Goal: Task Accomplishment & Management: Manage account settings

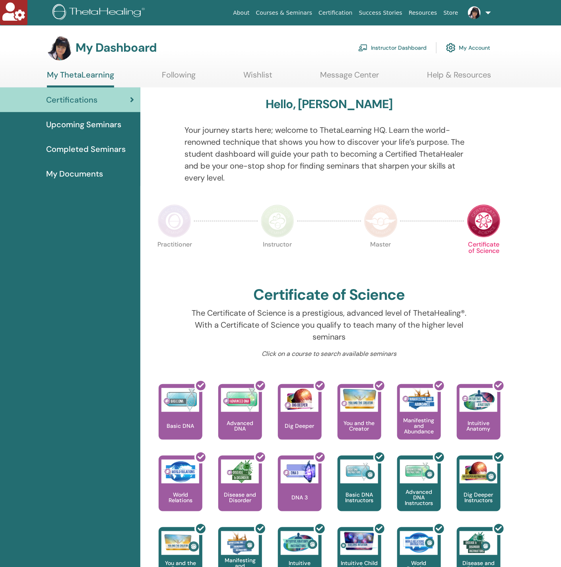
click at [385, 47] on link "Instructor Dashboard" at bounding box center [392, 47] width 68 height 17
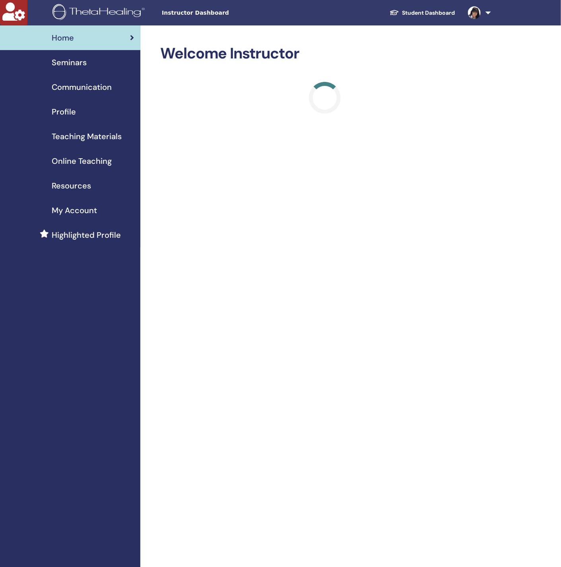
click at [77, 61] on span "Seminars" at bounding box center [69, 62] width 35 height 12
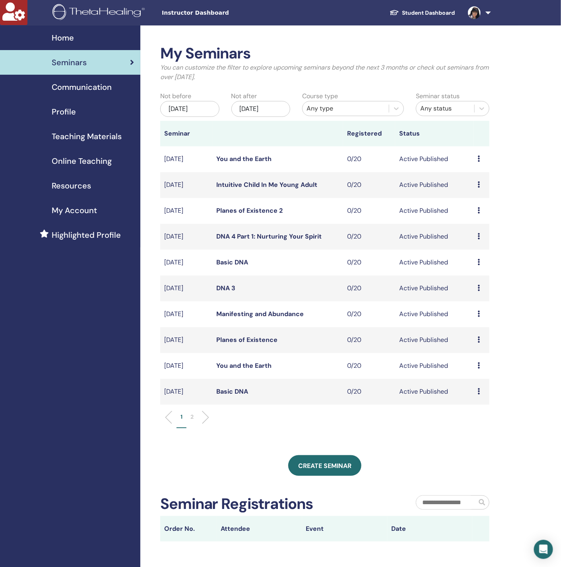
click at [91, 141] on span "Teaching Materials" at bounding box center [87, 136] width 70 height 12
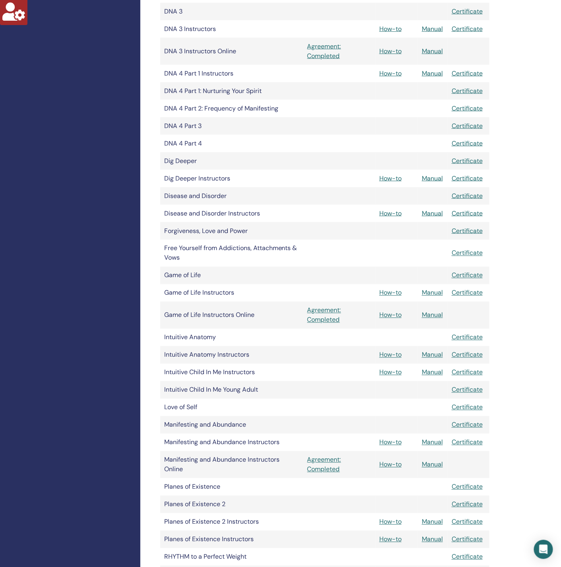
scroll to position [477, 0]
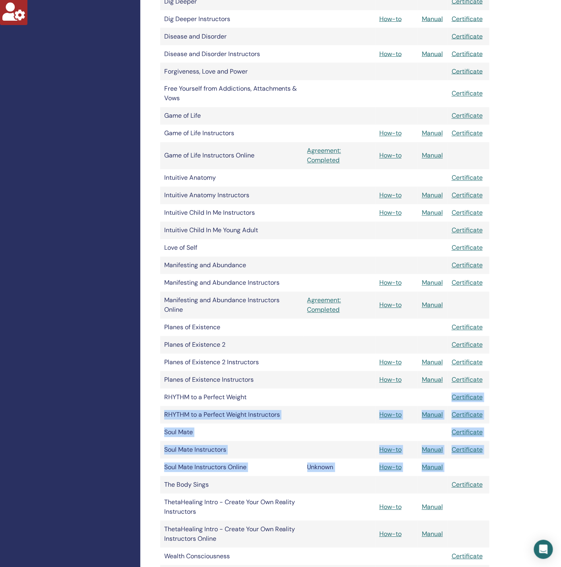
drag, startPoint x: 295, startPoint y: 399, endPoint x: 321, endPoint y: 470, distance: 75.3
click at [321, 484] on tbody "Master Certificate Certificate of Science Certificate Advanced DNA Certificate …" at bounding box center [324, 271] width 329 height 1100
click at [321, 453] on tr "Soul Mate Instructors How-to Manual Certificate" at bounding box center [324, 449] width 329 height 17
drag, startPoint x: 327, startPoint y: 438, endPoint x: 326, endPoint y: 477, distance: 39.8
click at [326, 477] on tbody "Master Certificate Certificate of Science Certificate Advanced DNA Certificate …" at bounding box center [324, 271] width 329 height 1100
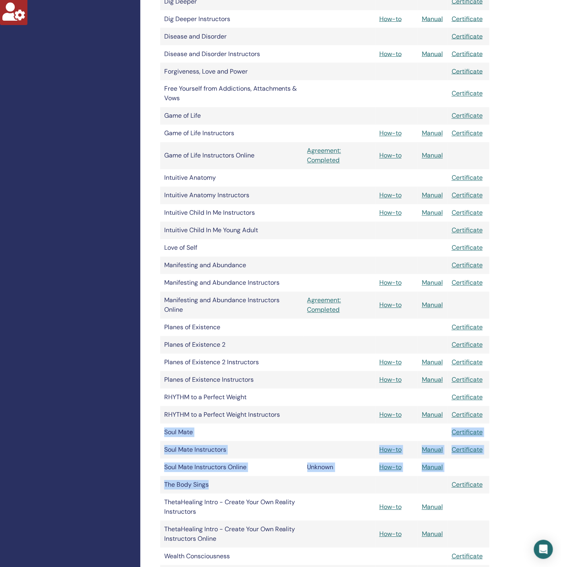
click at [326, 428] on td at bounding box center [339, 428] width 72 height 8
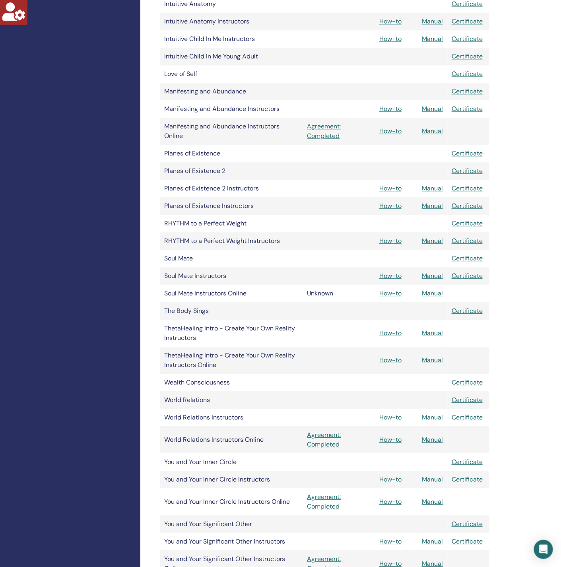
scroll to position [656, 0]
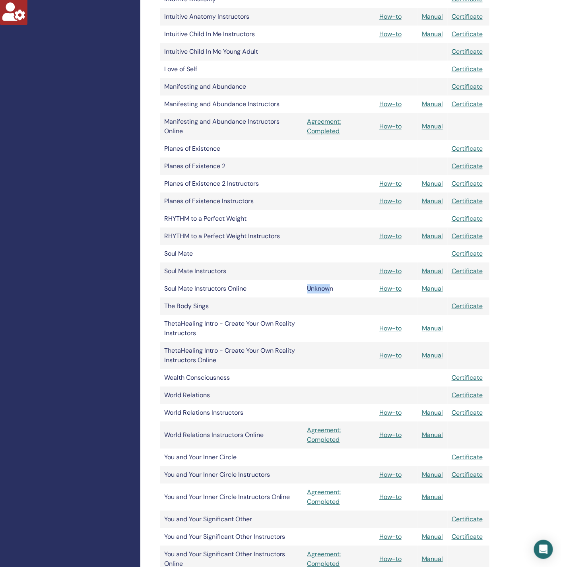
drag, startPoint x: 328, startPoint y: 291, endPoint x: 277, endPoint y: 284, distance: 51.8
click at [277, 284] on tr "Soul Mate Instructors Online Unknown How-to Manual" at bounding box center [324, 288] width 329 height 17
click at [272, 284] on td "Soul Mate Instructors Online" at bounding box center [231, 288] width 143 height 17
drag, startPoint x: 254, startPoint y: 291, endPoint x: 331, endPoint y: 301, distance: 76.9
click at [331, 301] on tbody "Master Certificate Certificate of Science Certificate Advanced DNA Certificate …" at bounding box center [324, 92] width 329 height 1100
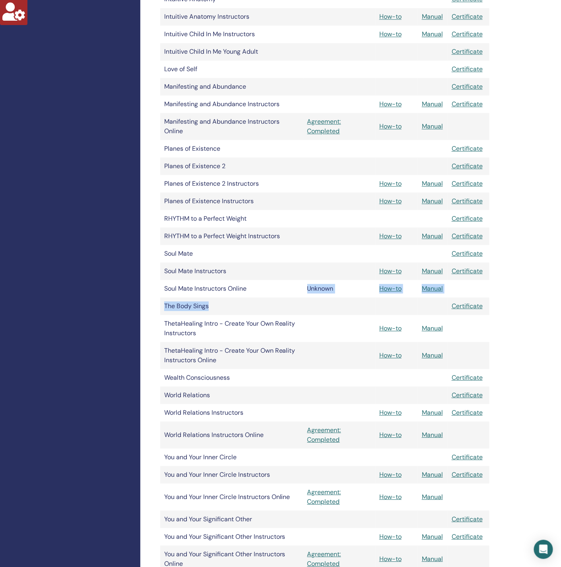
click at [318, 303] on td at bounding box center [339, 301] width 72 height 8
drag, startPoint x: 254, startPoint y: 294, endPoint x: 165, endPoint y: 279, distance: 90.9
click at [165, 280] on td "Soul Mate Instructors Online" at bounding box center [231, 288] width 143 height 17
click at [174, 284] on td "Soul Mate Instructors Online" at bounding box center [231, 288] width 143 height 17
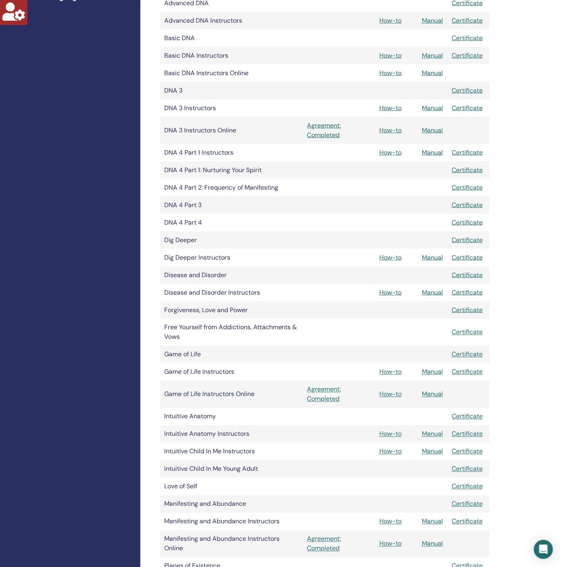
scroll to position [0, 0]
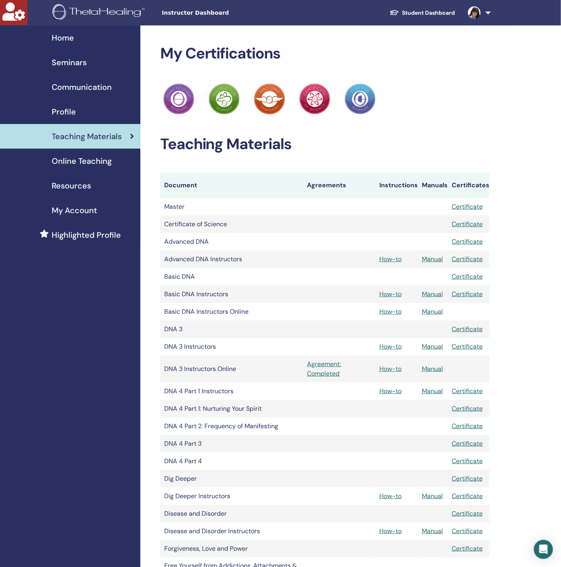
click at [437, 147] on h2 "Teaching Materials" at bounding box center [324, 144] width 329 height 18
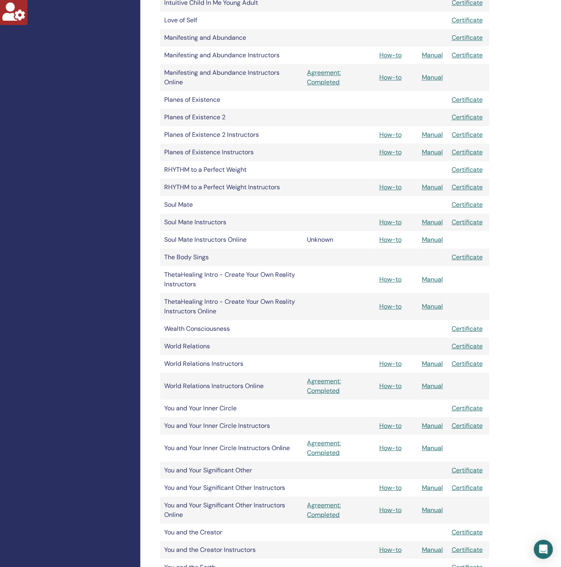
scroll to position [715, 0]
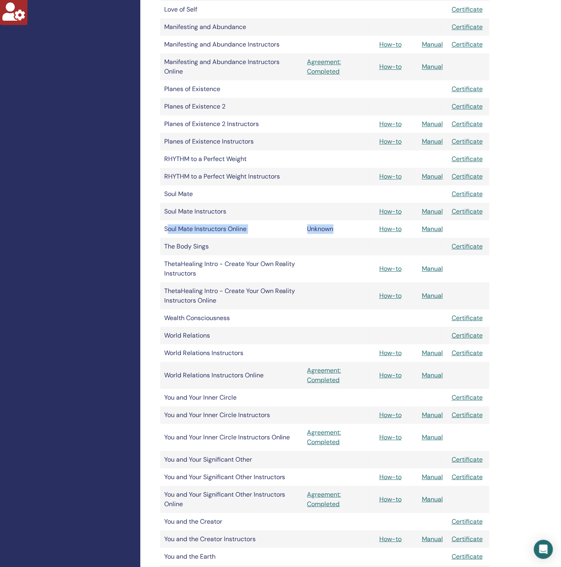
drag, startPoint x: 167, startPoint y: 230, endPoint x: 343, endPoint y: 231, distance: 176.0
click at [343, 231] on tr "Soul Mate Instructors Online Unknown How-to Manual" at bounding box center [324, 228] width 329 height 17
click at [343, 232] on div "Unknown" at bounding box center [339, 229] width 64 height 10
click at [323, 230] on div "Unknown" at bounding box center [339, 229] width 64 height 10
drag, startPoint x: 113, startPoint y: 227, endPoint x: 108, endPoint y: 211, distance: 16.8
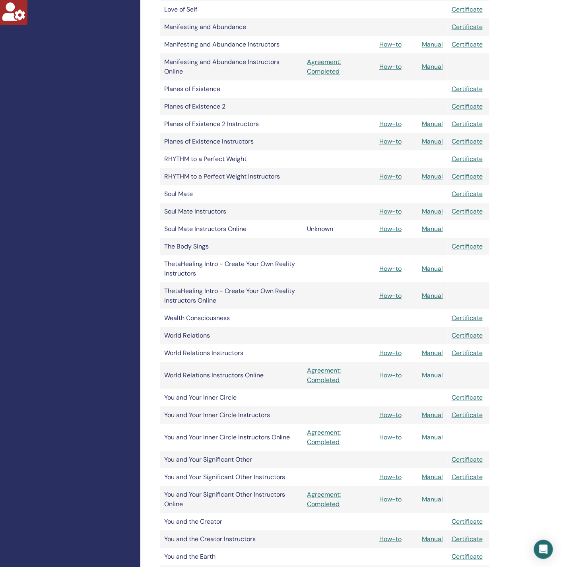
click at [113, 227] on div "Home Seminars Communication Profile Teaching Materials Online Teaching" at bounding box center [70, 2] width 140 height 1384
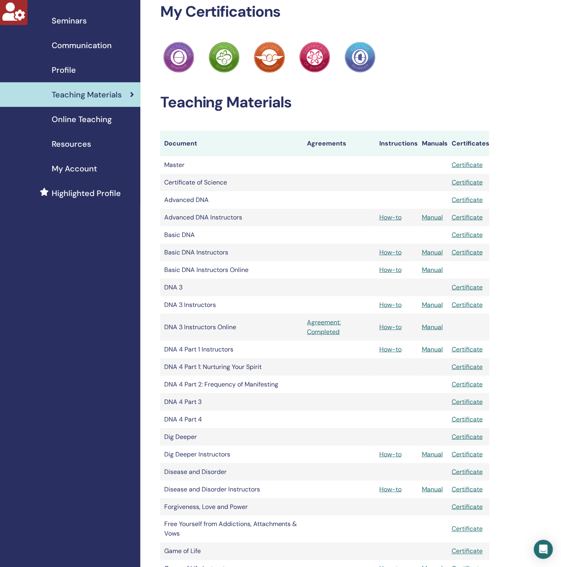
scroll to position [0, 0]
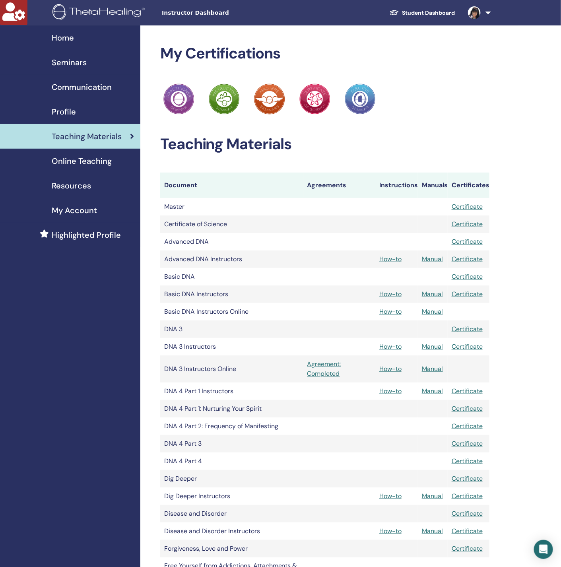
click at [75, 111] on div "Profile" at bounding box center [70, 112] width 128 height 12
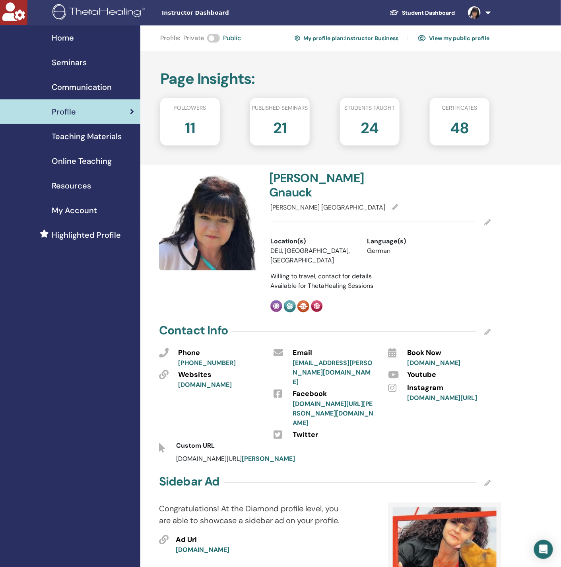
click at [75, 138] on span "Teaching Materials" at bounding box center [87, 136] width 70 height 12
click at [73, 162] on span "Online Teaching" at bounding box center [82, 161] width 60 height 12
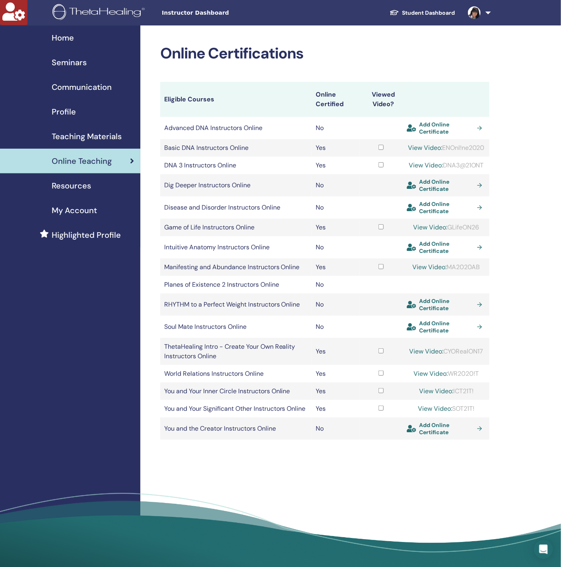
click at [436, 334] on span "Add Online Certificate" at bounding box center [446, 327] width 55 height 14
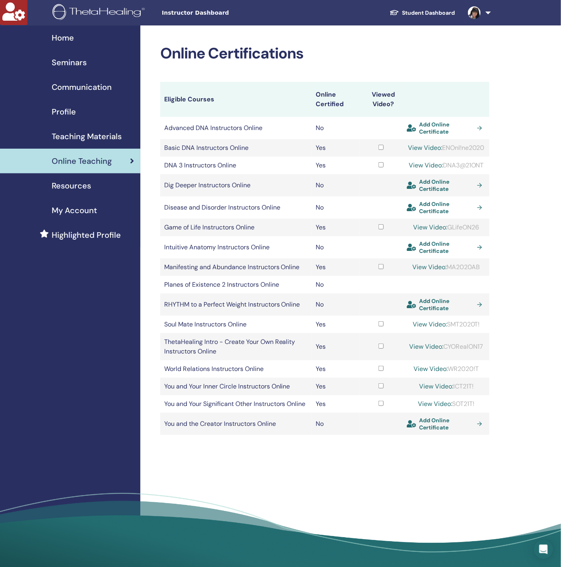
click at [82, 137] on span "Teaching Materials" at bounding box center [87, 136] width 70 height 12
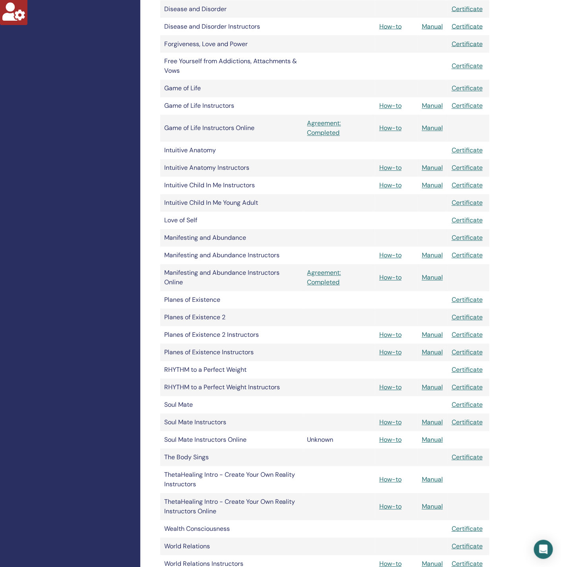
scroll to position [596, 0]
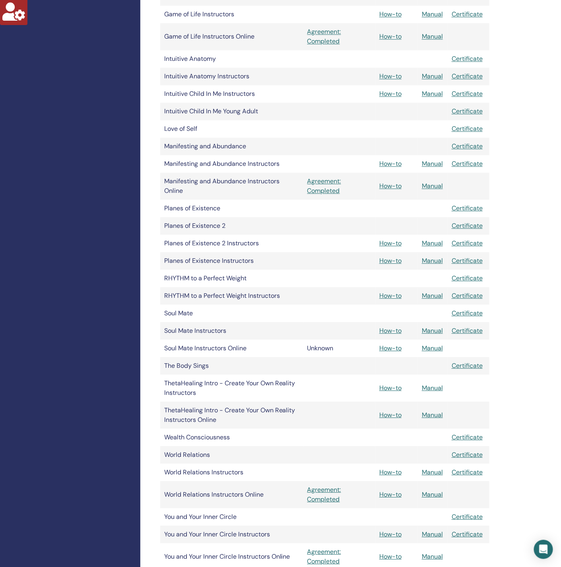
click at [320, 349] on div "Unknown" at bounding box center [339, 348] width 64 height 10
drag, startPoint x: 273, startPoint y: 340, endPoint x: 269, endPoint y: 340, distance: 4.4
click at [269, 340] on td "Soul Mate Instructors Online" at bounding box center [231, 347] width 143 height 17
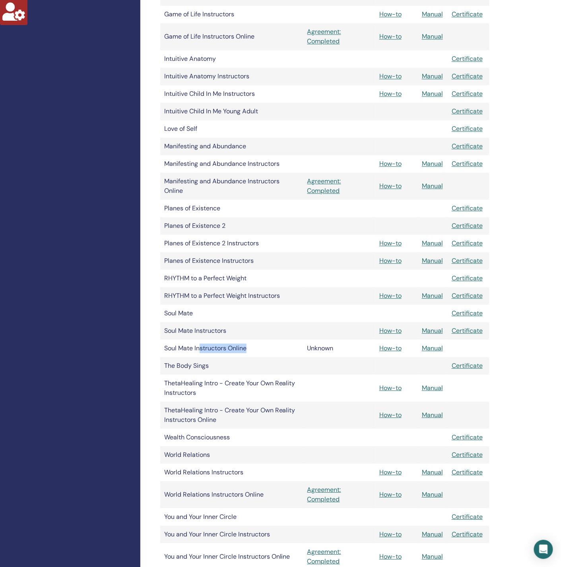
drag, startPoint x: 214, startPoint y: 342, endPoint x: 199, endPoint y: 341, distance: 14.3
click at [199, 341] on td "Soul Mate Instructors Online" at bounding box center [231, 347] width 143 height 17
click at [229, 343] on td "Soul Mate Instructors Online" at bounding box center [231, 347] width 143 height 17
click at [310, 339] on td "Unknown" at bounding box center [339, 347] width 72 height 17
drag, startPoint x: 315, startPoint y: 343, endPoint x: 331, endPoint y: 370, distance: 31.1
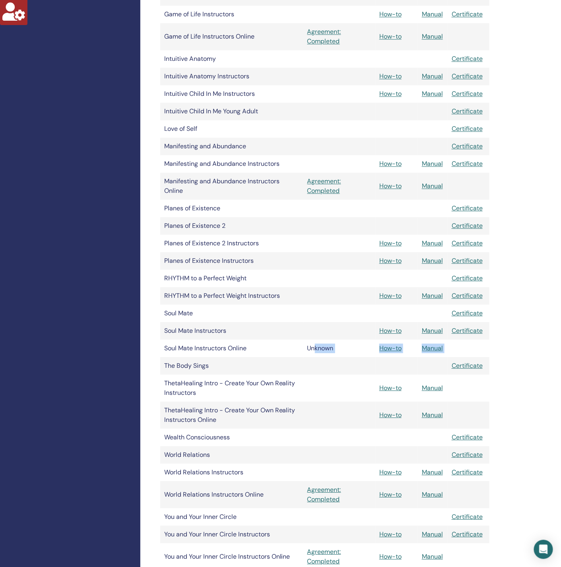
click at [331, 370] on tbody "Master Certificate Certificate of Science Certificate Advanced DNA Certificate …" at bounding box center [324, 152] width 329 height 1100
drag, startPoint x: 328, startPoint y: 370, endPoint x: 323, endPoint y: 371, distance: 4.9
click at [327, 371] on tr "The Body Sings Certificate" at bounding box center [324, 365] width 329 height 17
click at [284, 340] on td "Soul Mate Instructors Online" at bounding box center [231, 347] width 143 height 17
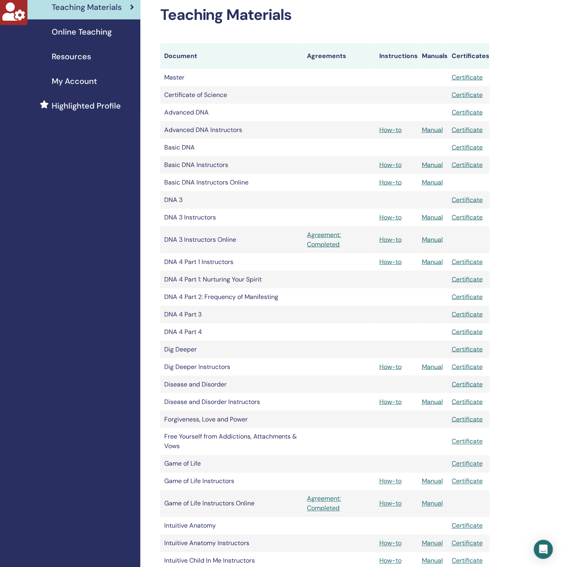
scroll to position [0, 0]
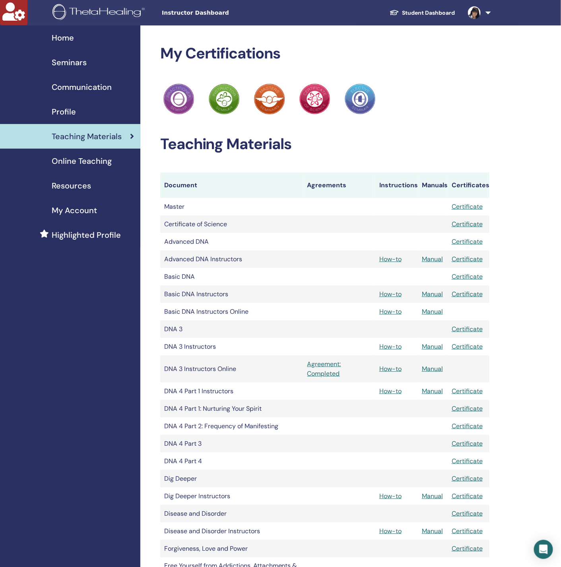
click at [79, 163] on span "Online Teaching" at bounding box center [82, 161] width 60 height 12
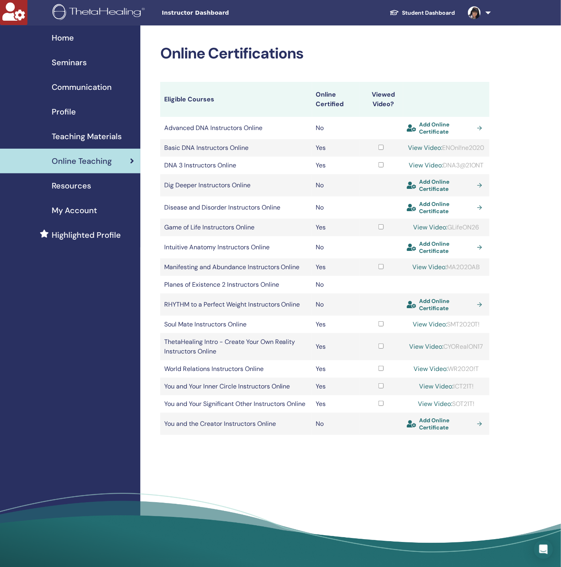
click at [96, 140] on span "Teaching Materials" at bounding box center [87, 136] width 70 height 12
